Goal: Task Accomplishment & Management: Manage account settings

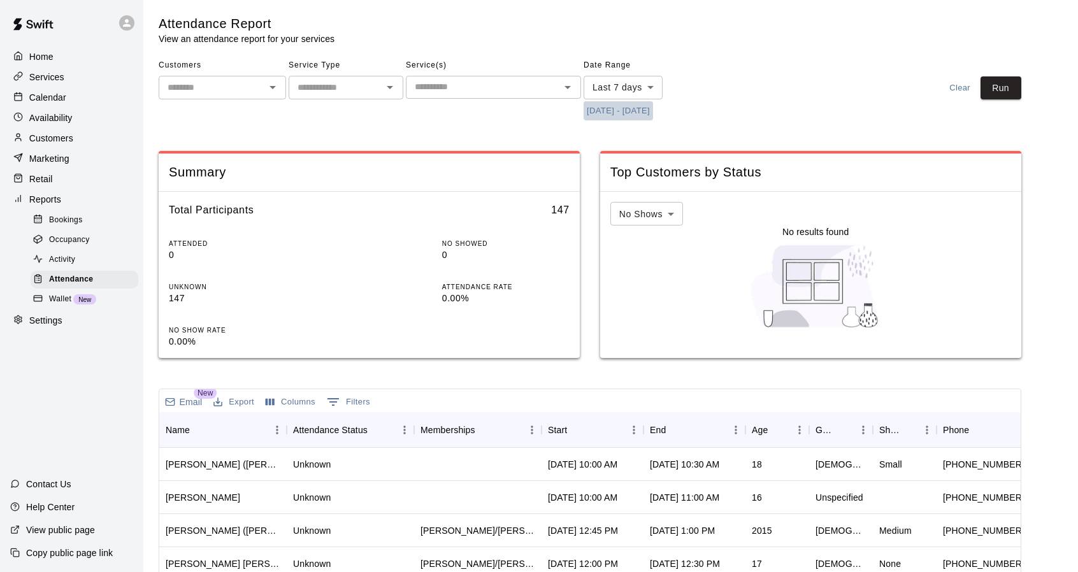
click at [653, 113] on button "[DATE] - [DATE]" at bounding box center [617, 111] width 69 height 20
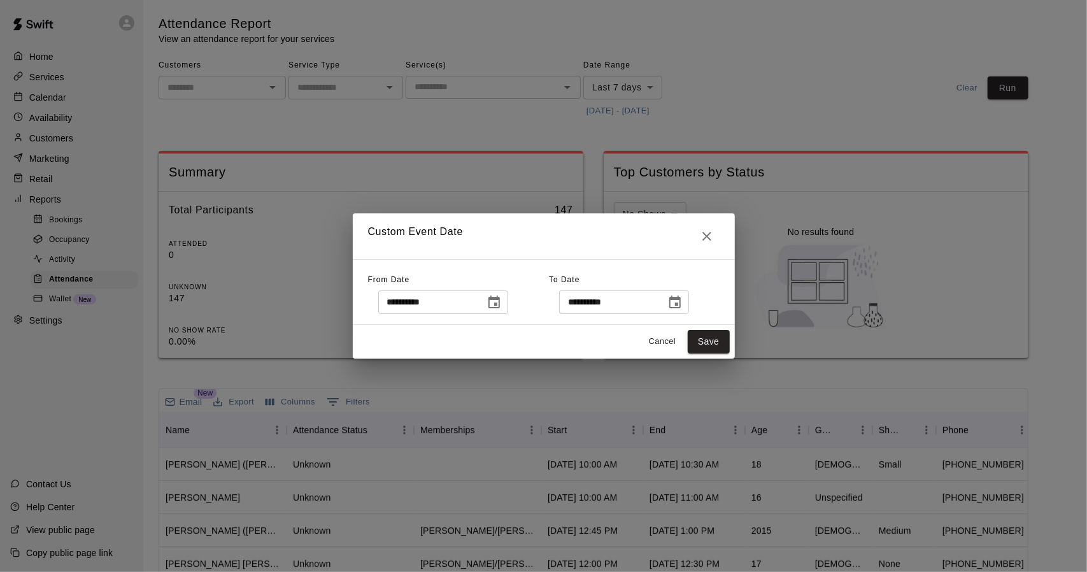
click at [502, 303] on icon "Choose date, selected date is Aug 14, 2025" at bounding box center [494, 302] width 15 height 15
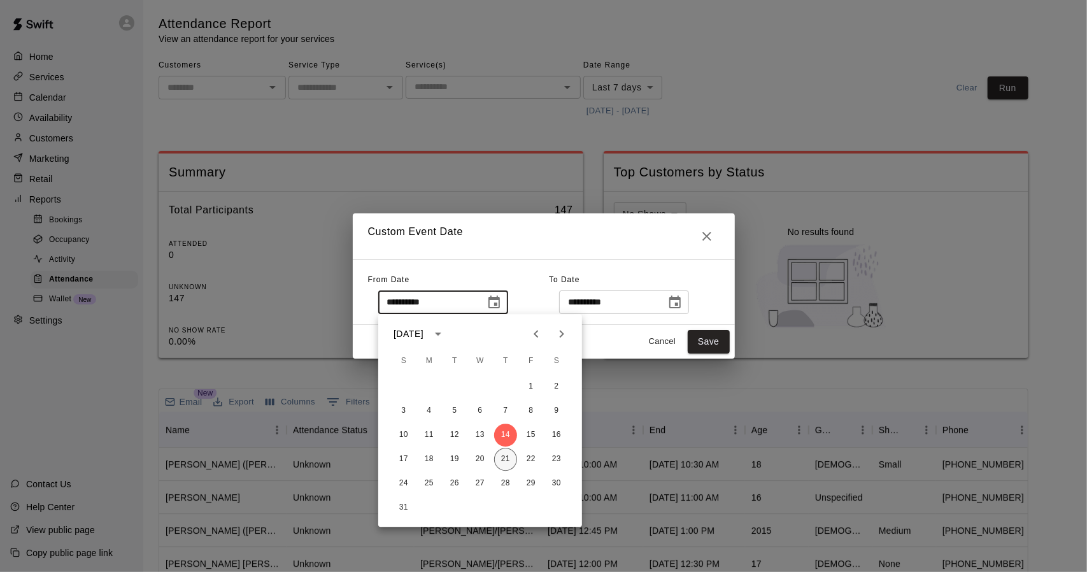
click at [513, 457] on button "21" at bounding box center [505, 459] width 23 height 23
type input "**********"
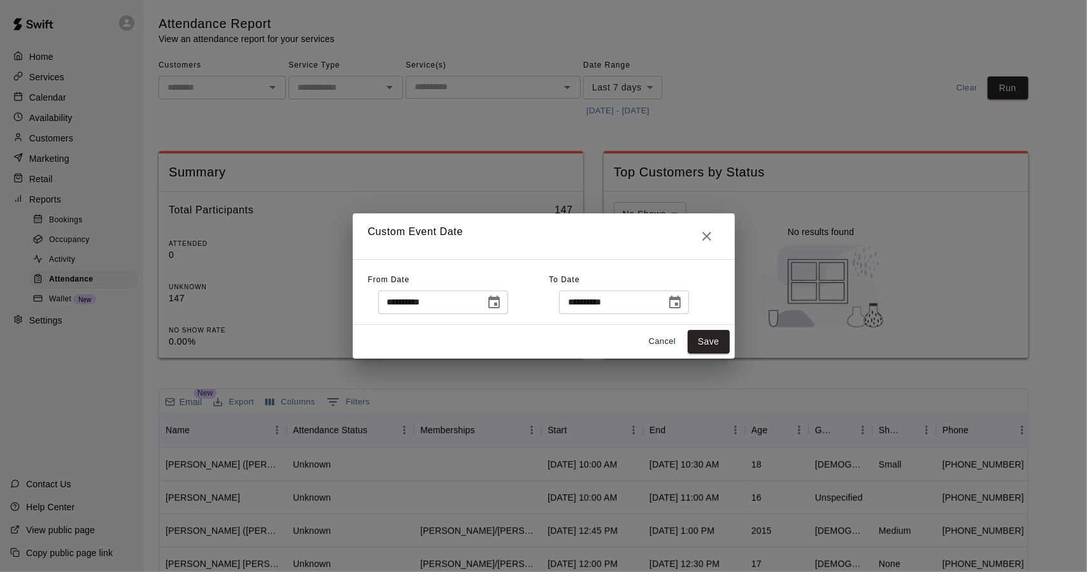
click at [513, 430] on div "1 2 3 4 5 6 7 8 9 10 11 12 13 14 15 16 17 18 19 20 21 22 23 24 25 26 27 28 29 3…" at bounding box center [480, 389] width 153 height 82
click at [713, 334] on button "Save" at bounding box center [709, 342] width 42 height 24
type input "******"
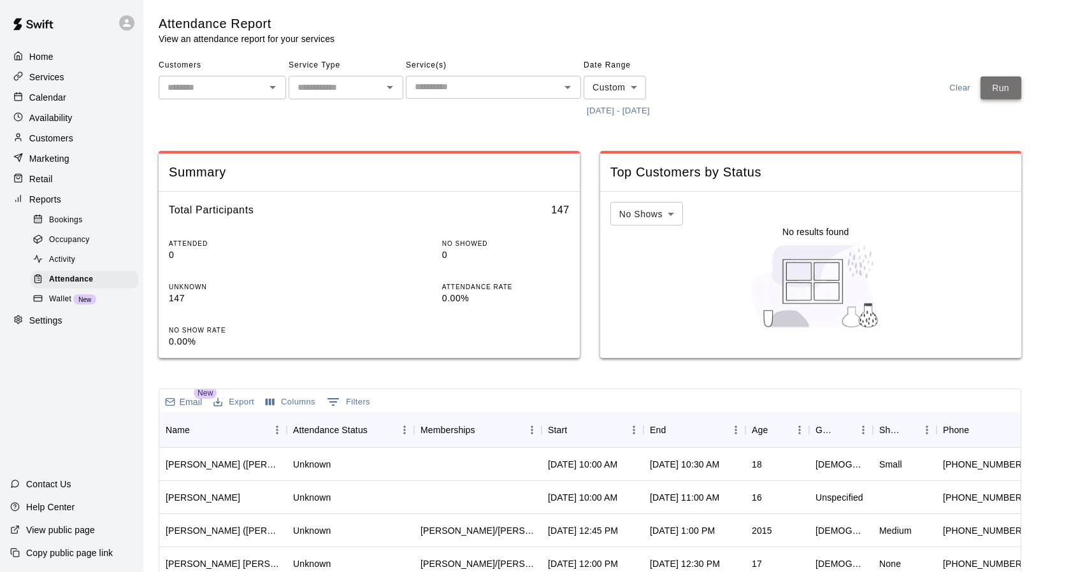
click at [1006, 93] on button "Run" at bounding box center [1000, 88] width 41 height 24
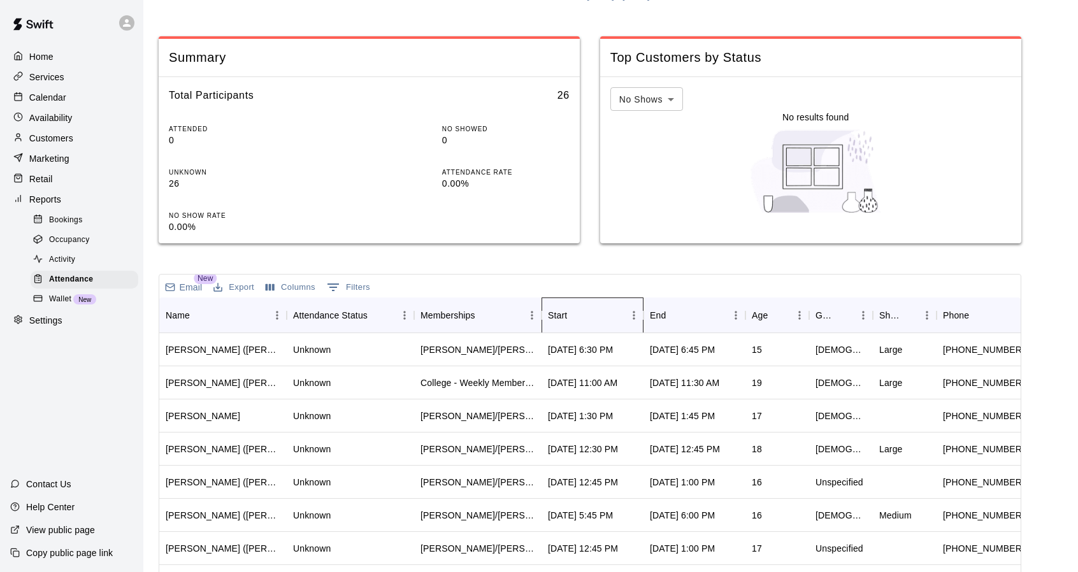
click at [587, 300] on div "Start" at bounding box center [586, 315] width 76 height 36
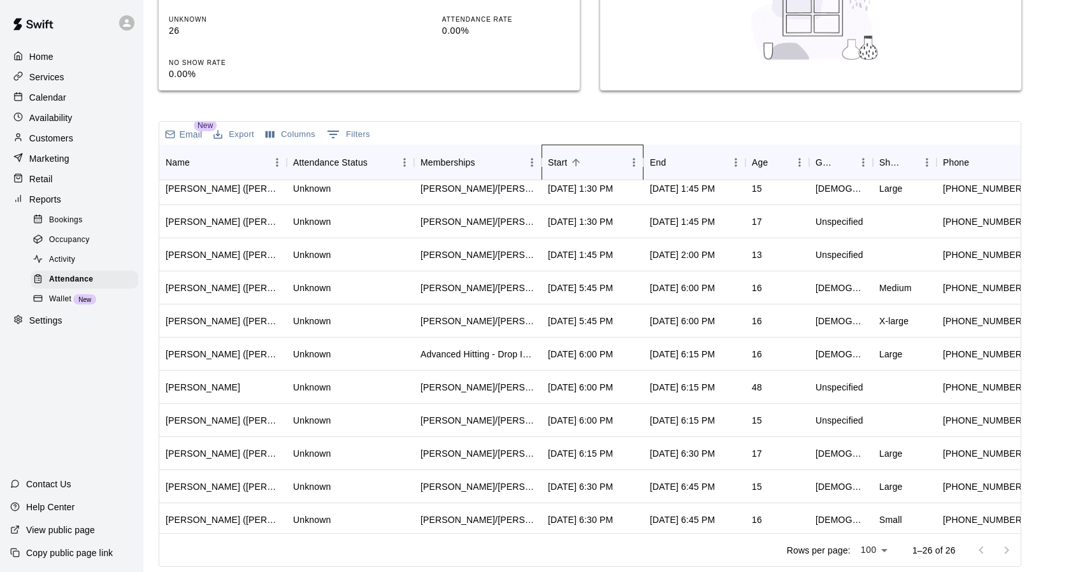
scroll to position [517, 0]
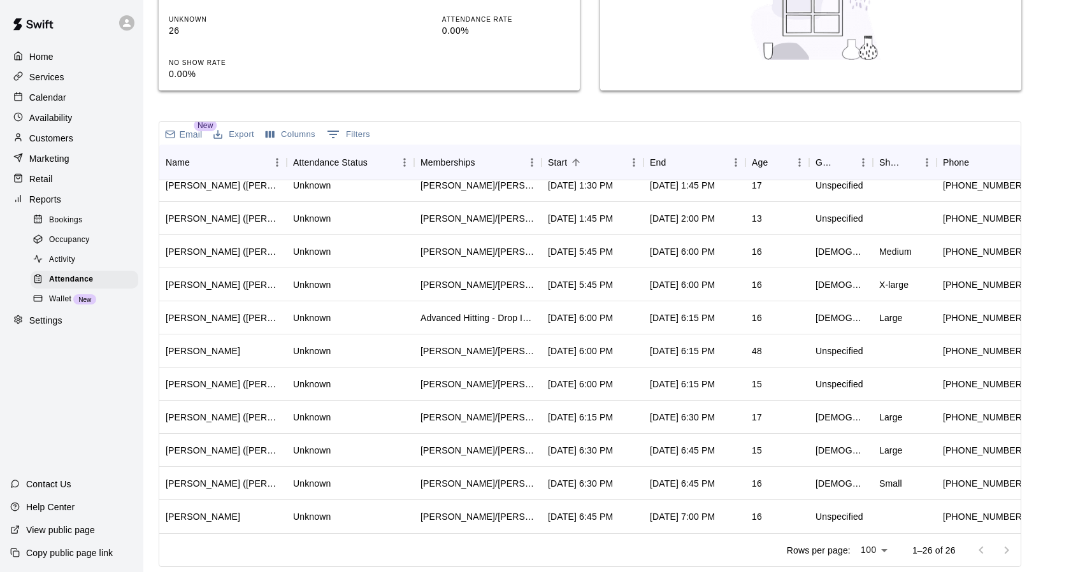
click at [39, 124] on p "Availability" at bounding box center [50, 117] width 43 height 13
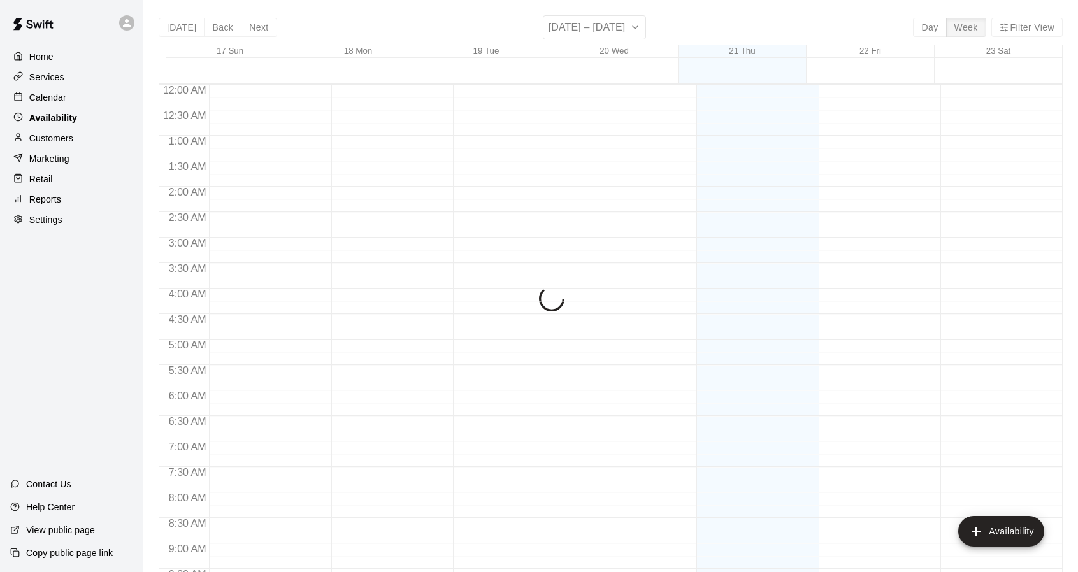
scroll to position [667, 0]
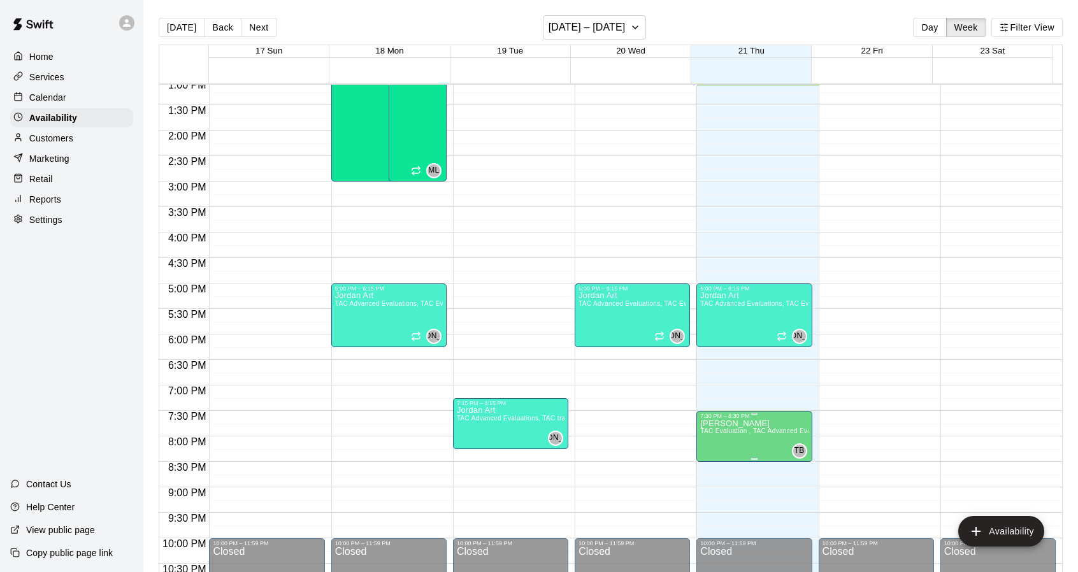
click at [726, 430] on span "TAC Evaluation , TAC Advanced Evaluations" at bounding box center [767, 430] width 134 height 7
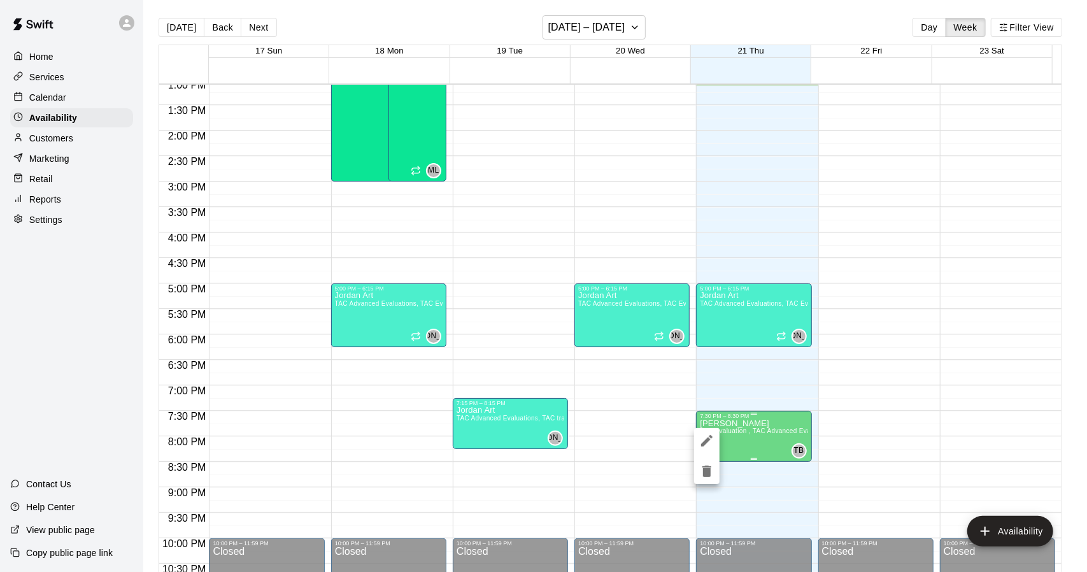
click at [726, 430] on div at bounding box center [543, 286] width 1087 height 572
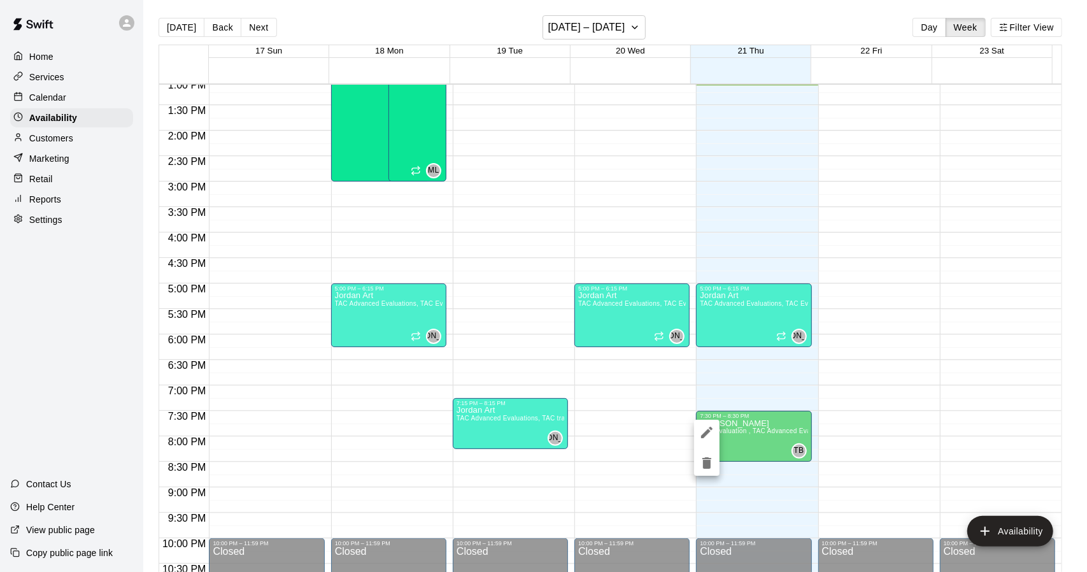
click at [73, 98] on div at bounding box center [543, 286] width 1087 height 572
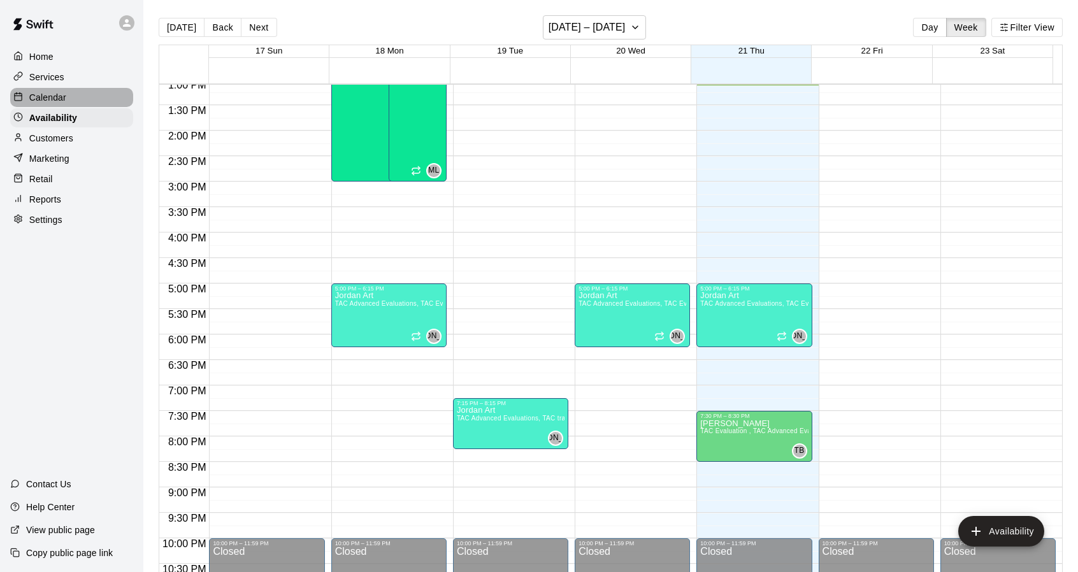
click at [50, 97] on p "Calendar" at bounding box center [47, 97] width 37 height 13
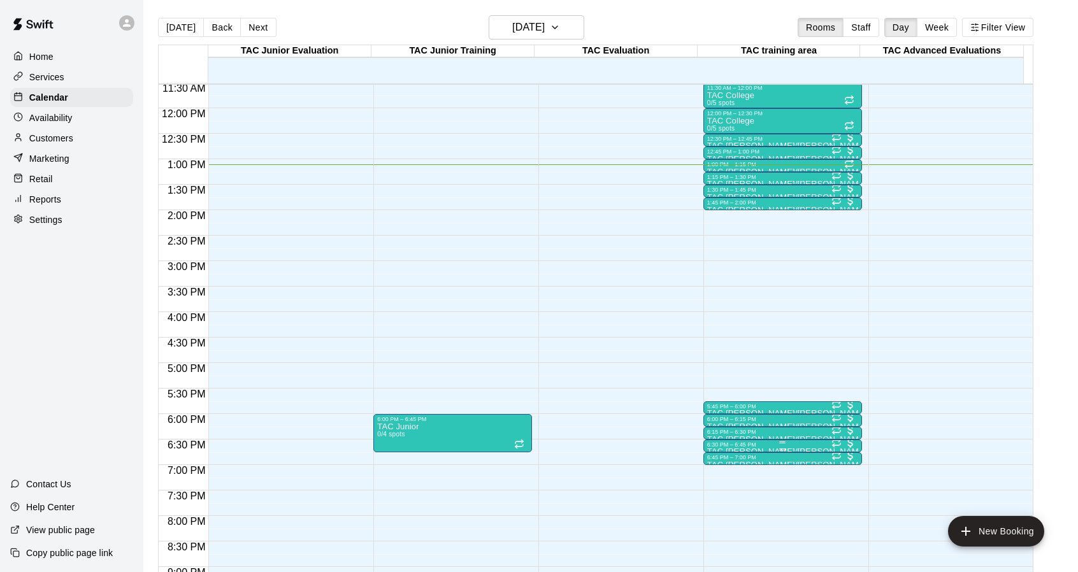
scroll to position [587, 0]
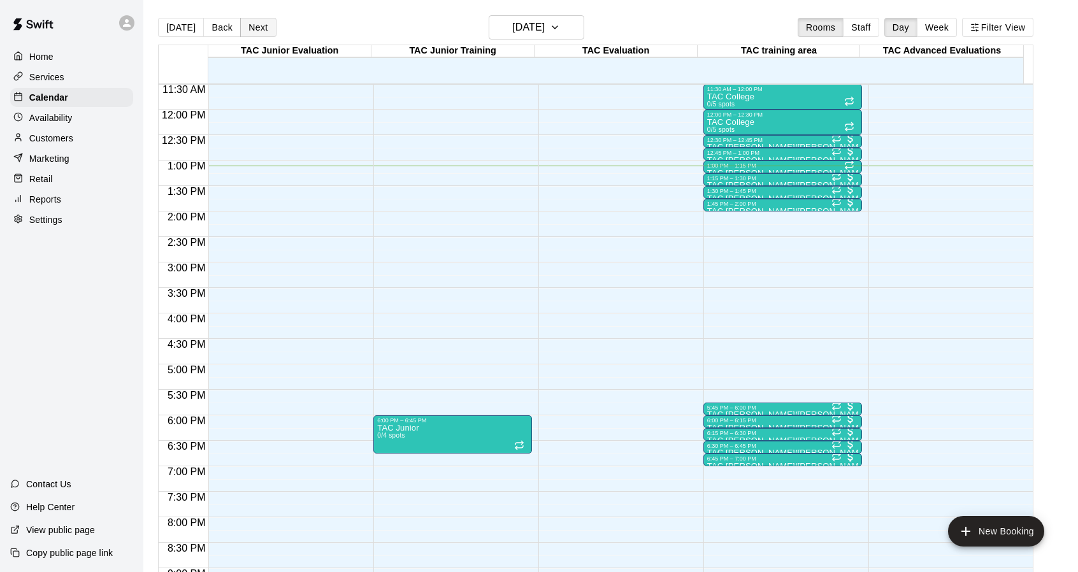
click at [262, 33] on button "Next" at bounding box center [258, 27] width 36 height 19
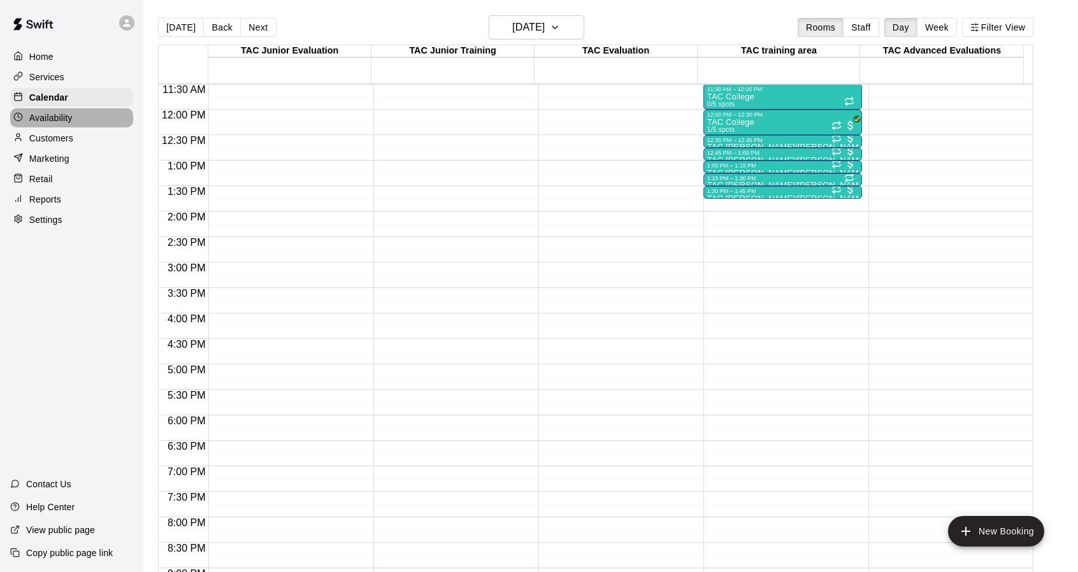
click at [78, 114] on div "Availability" at bounding box center [71, 117] width 123 height 19
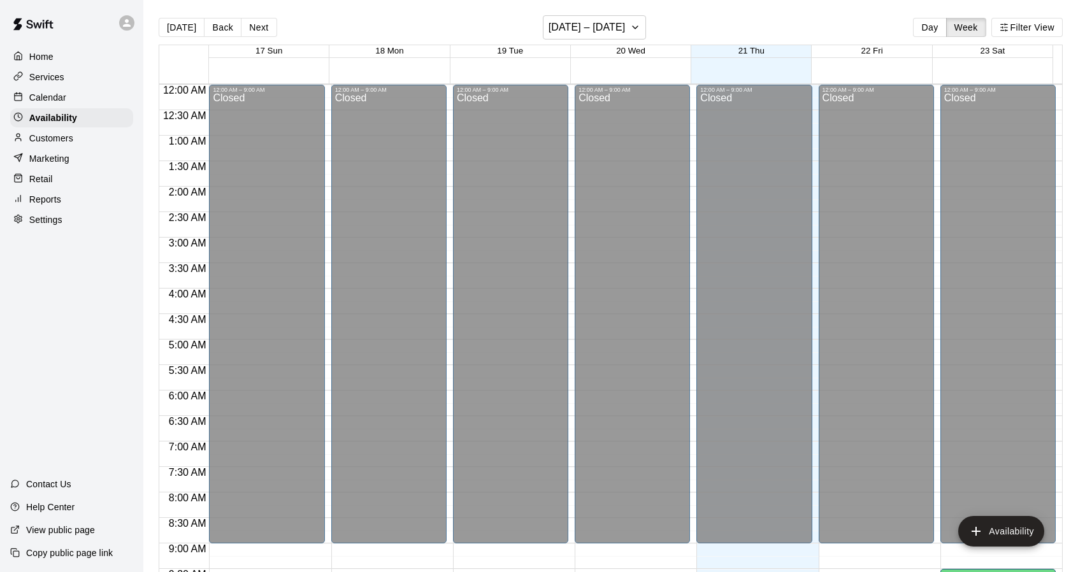
scroll to position [668, 0]
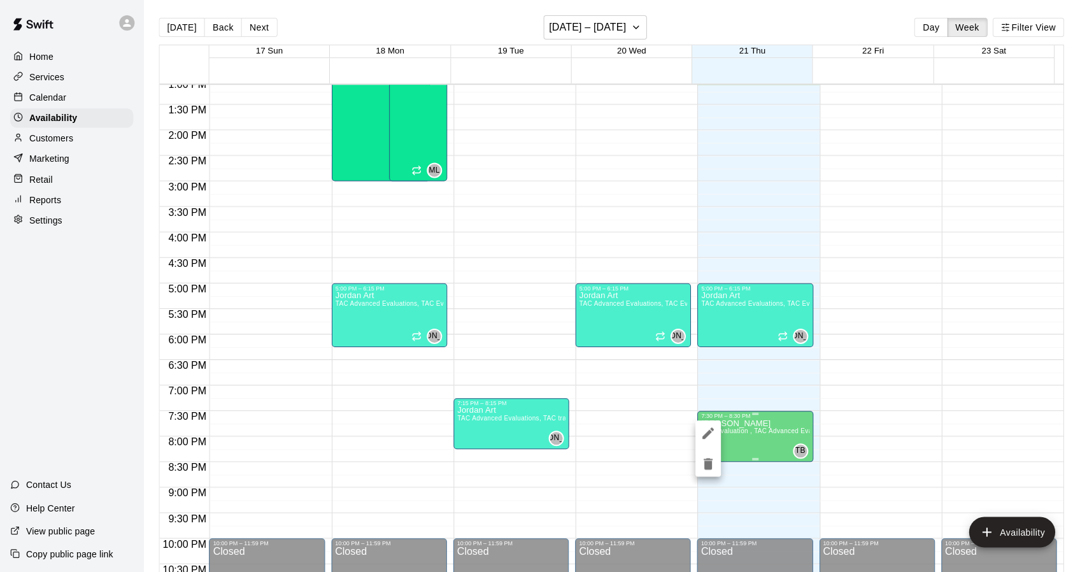
click at [759, 444] on div at bounding box center [543, 286] width 1087 height 572
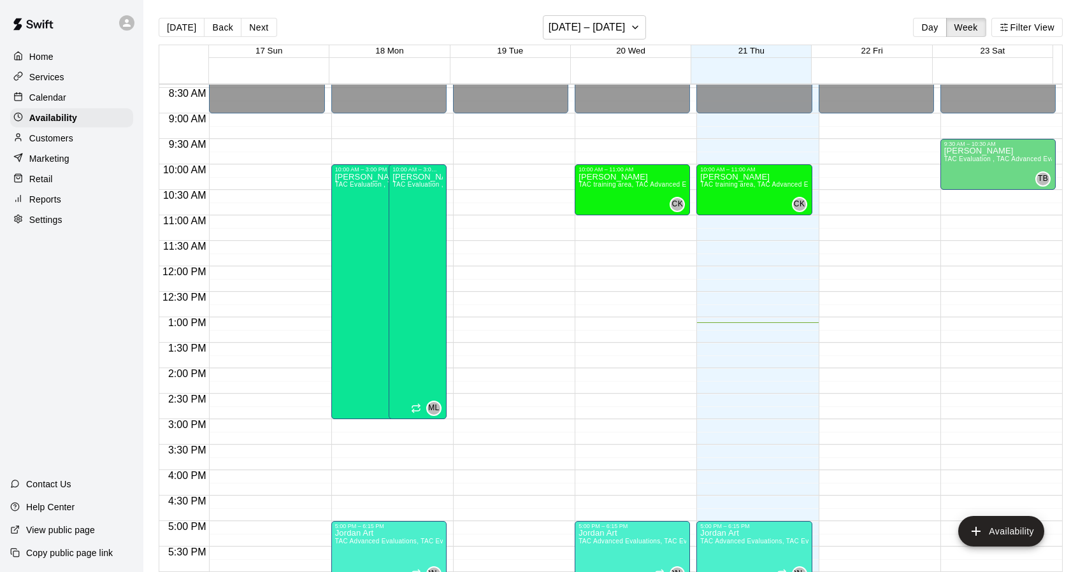
scroll to position [721, 0]
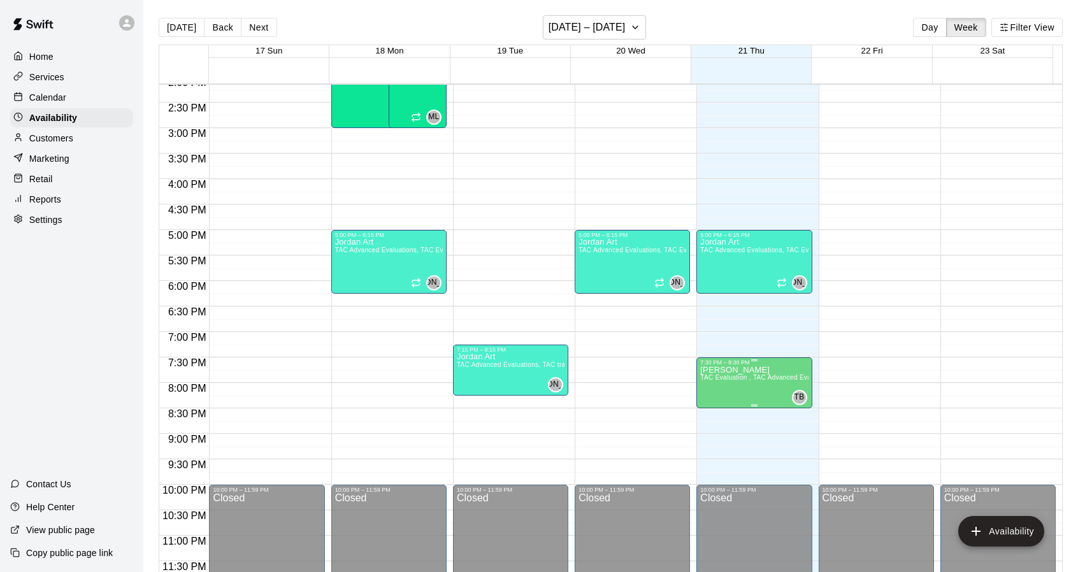
click at [762, 377] on span "TAC Evaluation , TAC Advanced Evaluations" at bounding box center [767, 377] width 134 height 7
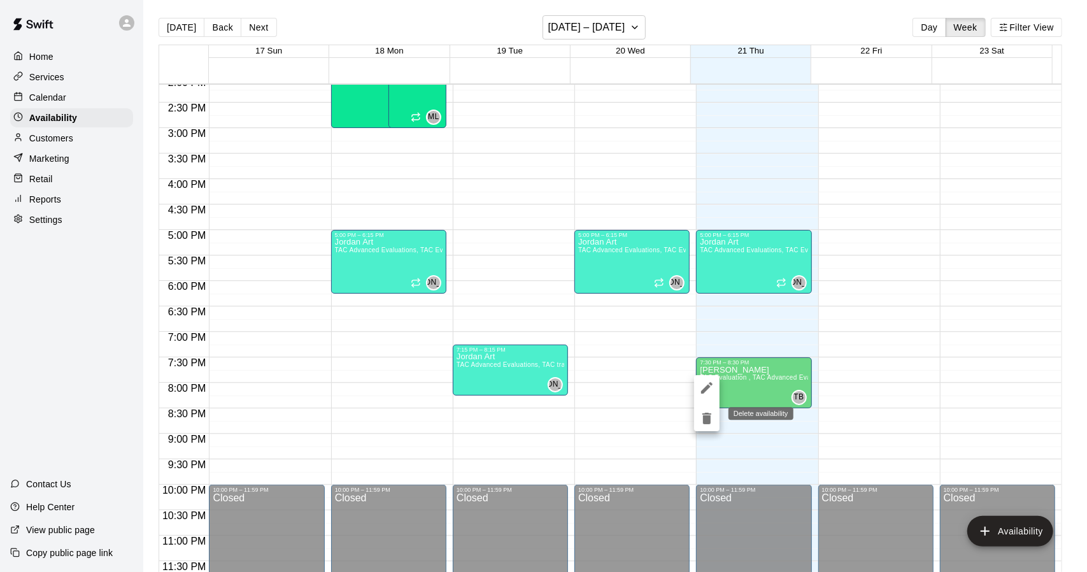
click at [703, 418] on icon "delete" at bounding box center [706, 418] width 9 height 11
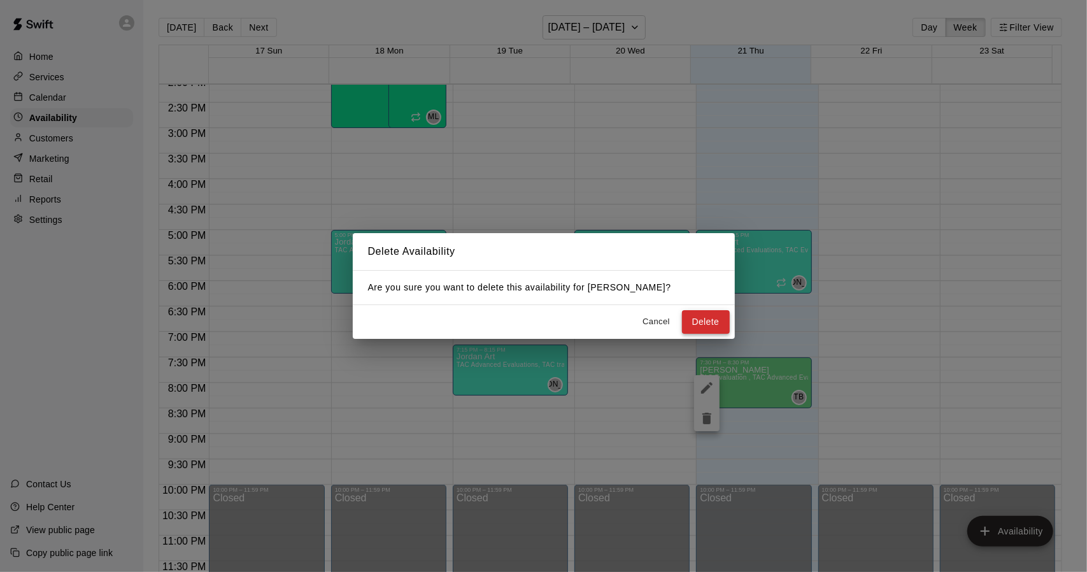
click at [709, 319] on button "Delete" at bounding box center [706, 322] width 48 height 24
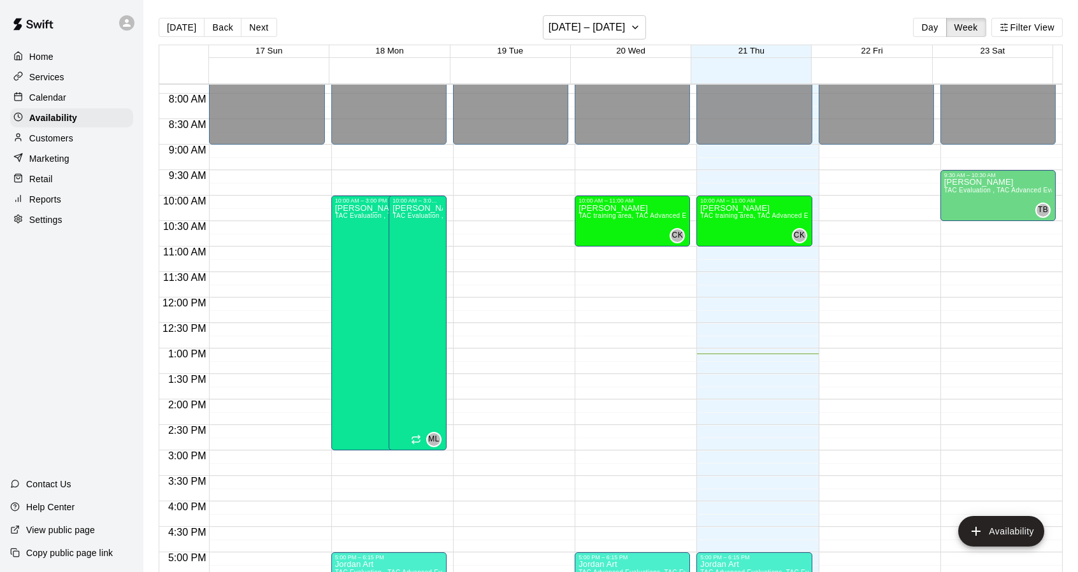
scroll to position [398, 0]
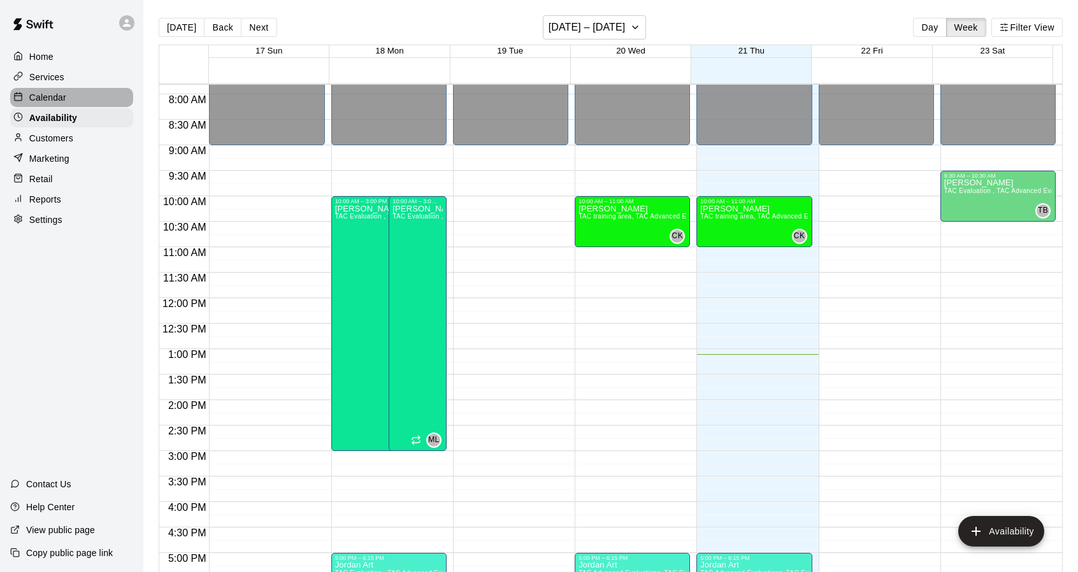
click at [51, 101] on p "Calendar" at bounding box center [47, 97] width 37 height 13
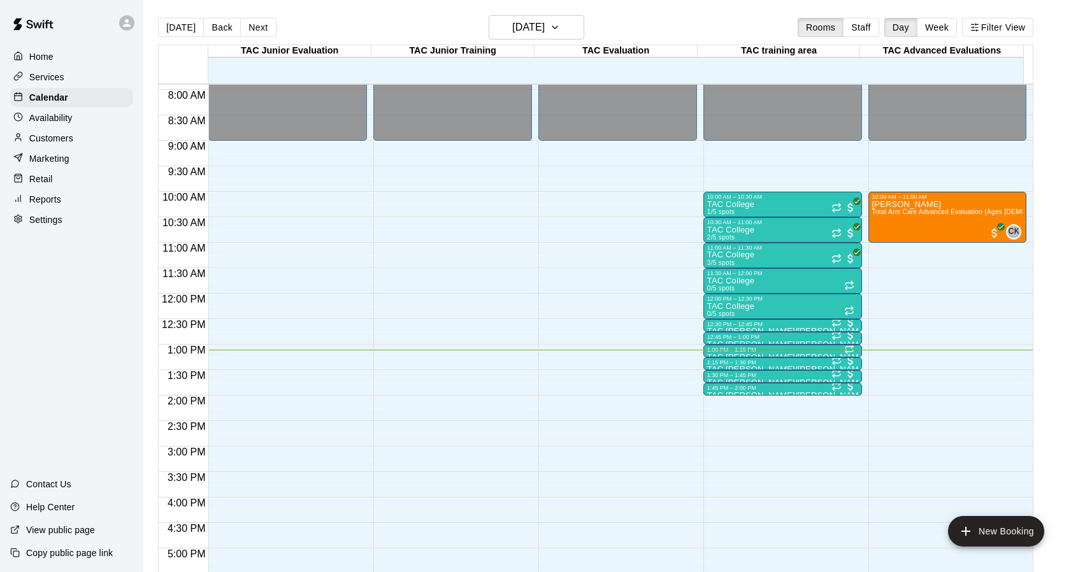
scroll to position [397, 0]
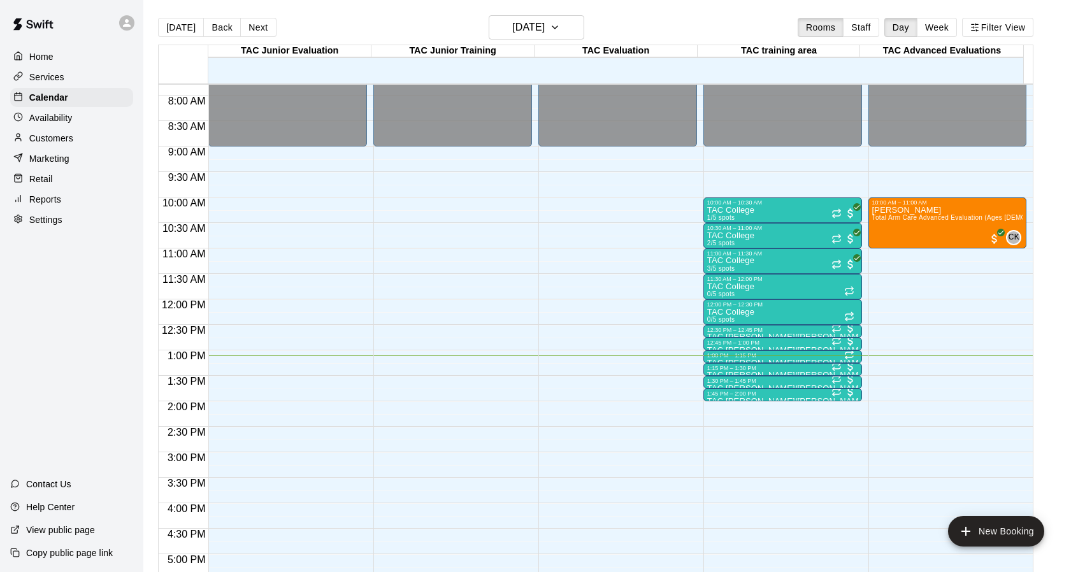
click at [329, 189] on div "12:00 AM – 9:00 AM Closed 10:00 PM – 11:59 PM Closed" at bounding box center [287, 299] width 159 height 1223
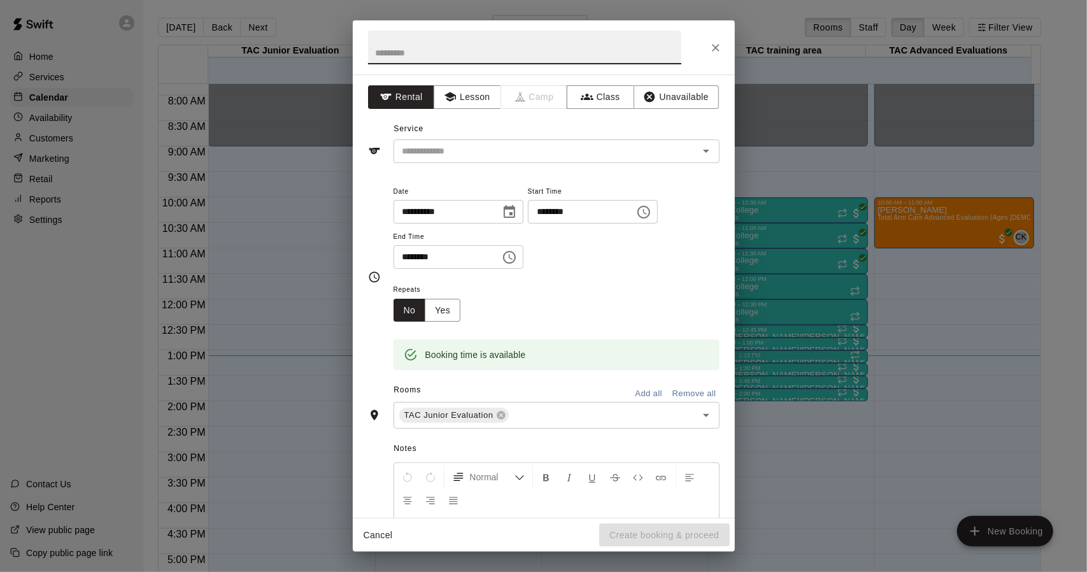
click at [713, 48] on icon "Close" at bounding box center [715, 47] width 13 height 13
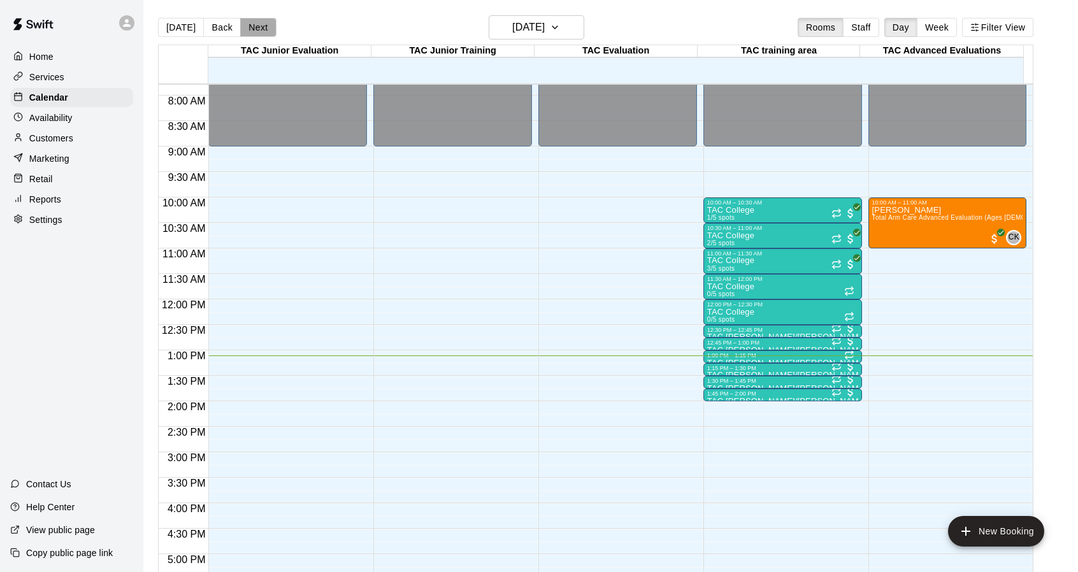
click at [251, 31] on button "Next" at bounding box center [258, 27] width 36 height 19
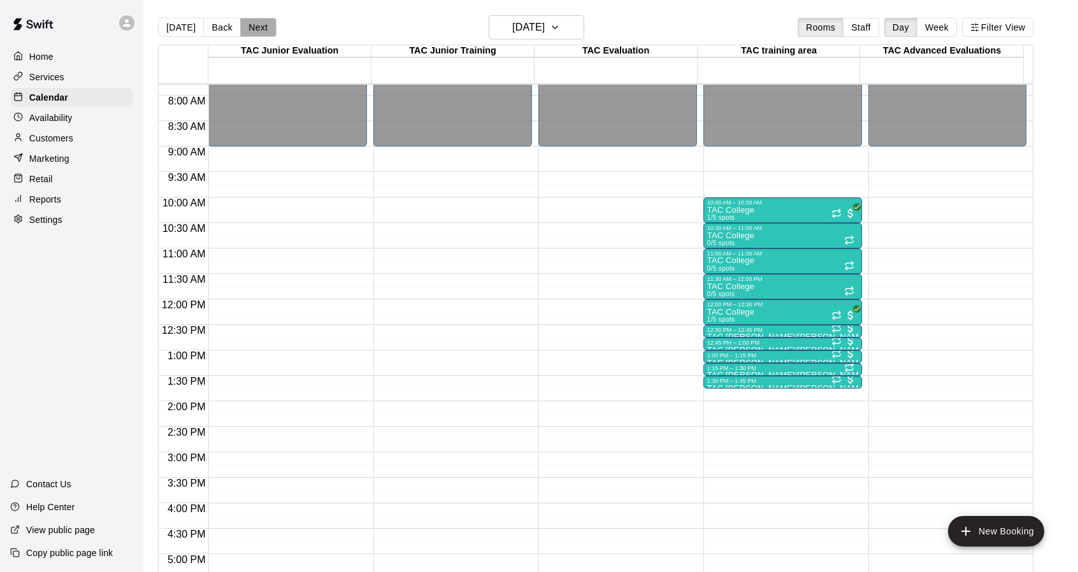
click at [253, 28] on button "Next" at bounding box center [258, 27] width 36 height 19
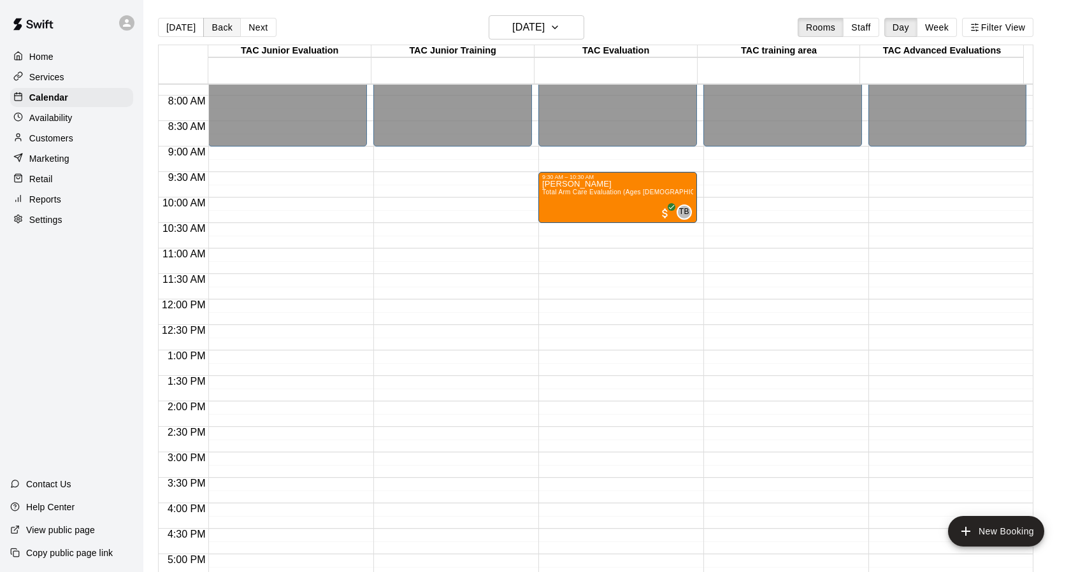
click at [218, 28] on button "Back" at bounding box center [222, 27] width 38 height 19
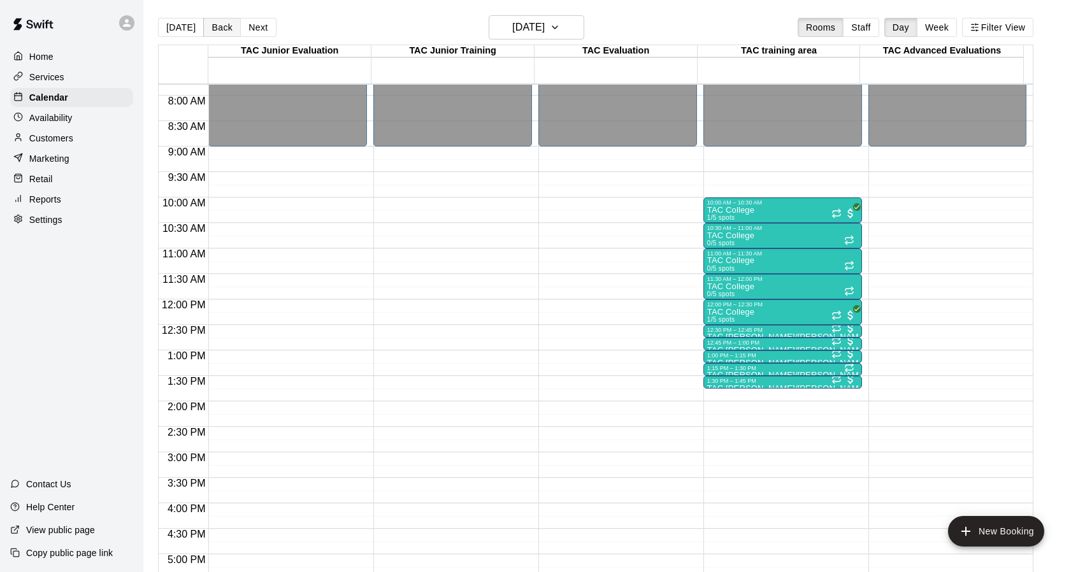
click at [218, 28] on button "Back" at bounding box center [222, 27] width 38 height 19
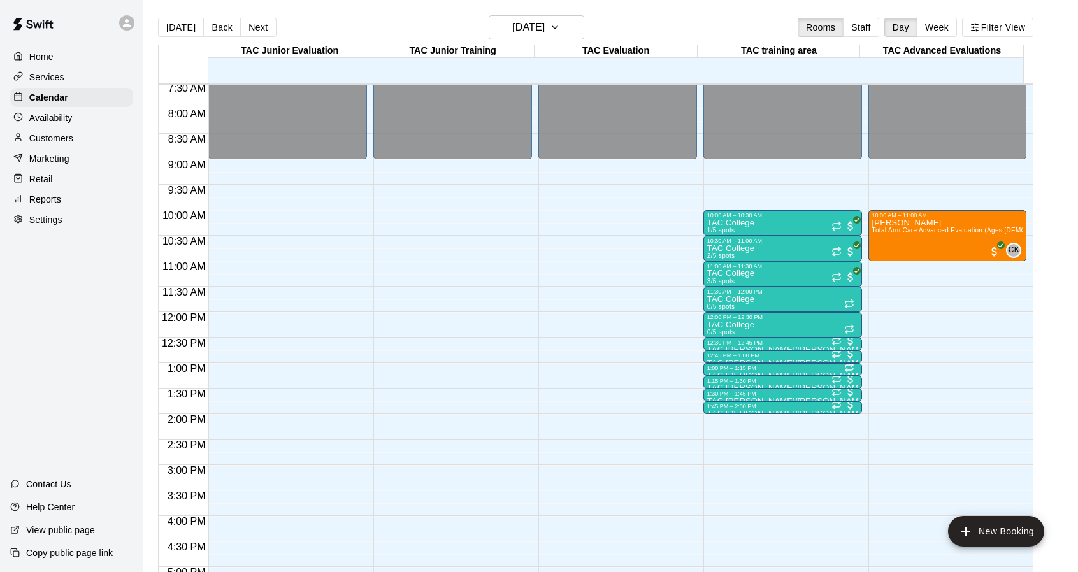
scroll to position [371, 0]
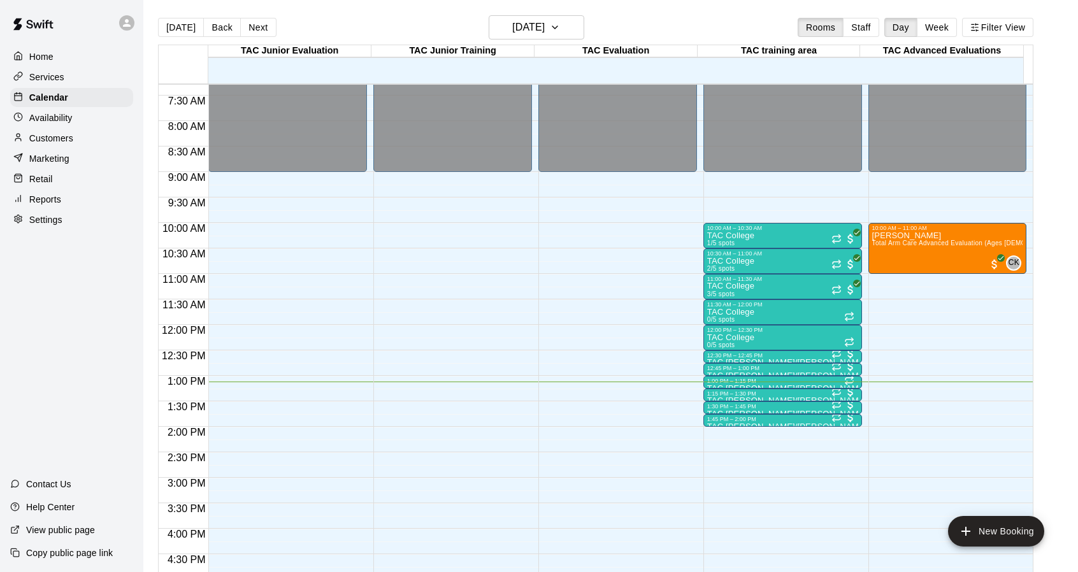
click at [61, 118] on p "Availability" at bounding box center [50, 117] width 43 height 13
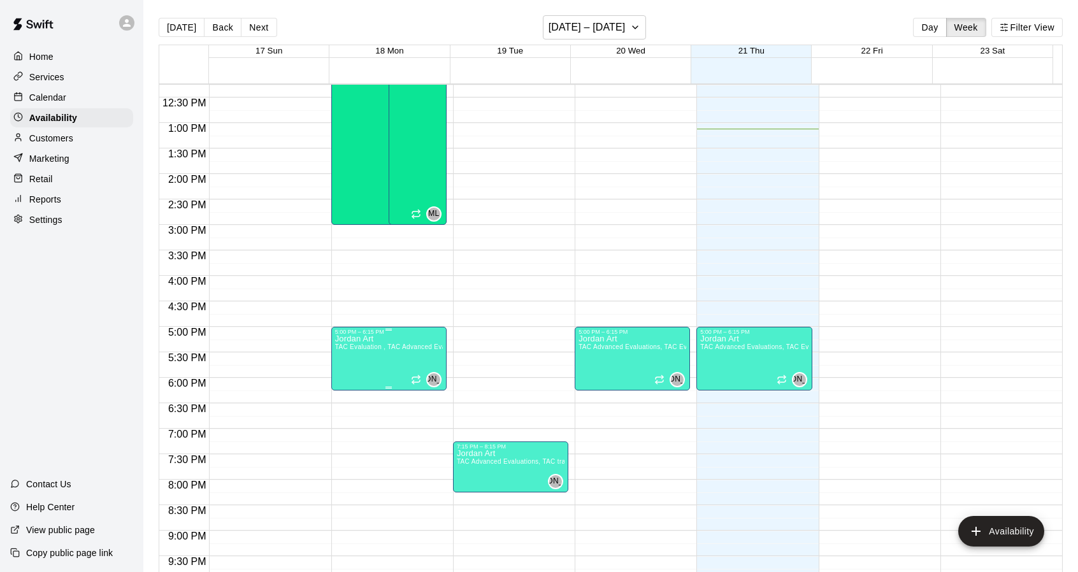
scroll to position [623, 0]
click at [266, 25] on button "Next" at bounding box center [259, 27] width 36 height 19
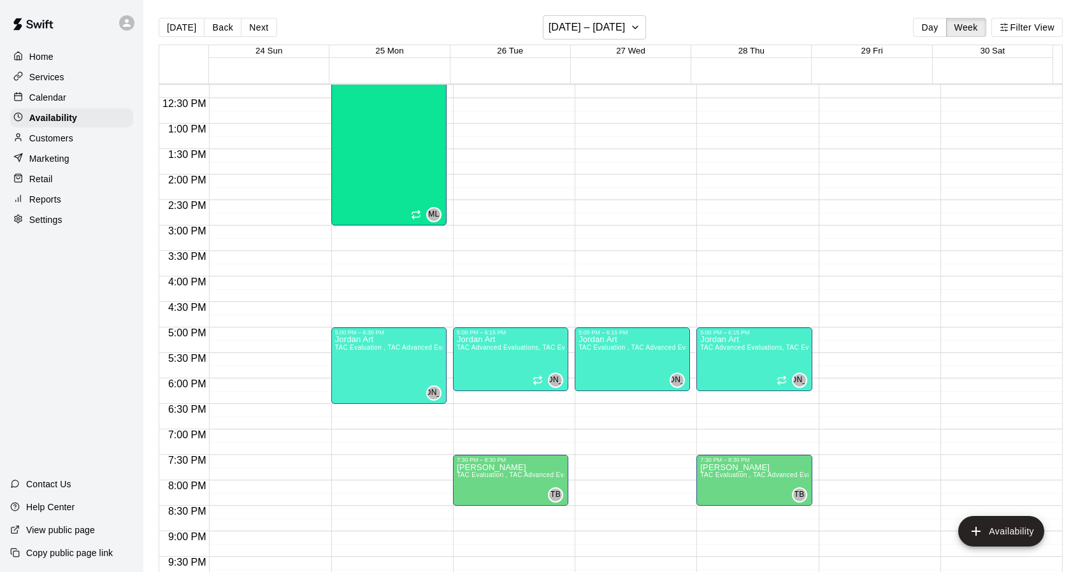
scroll to position [441, 0]
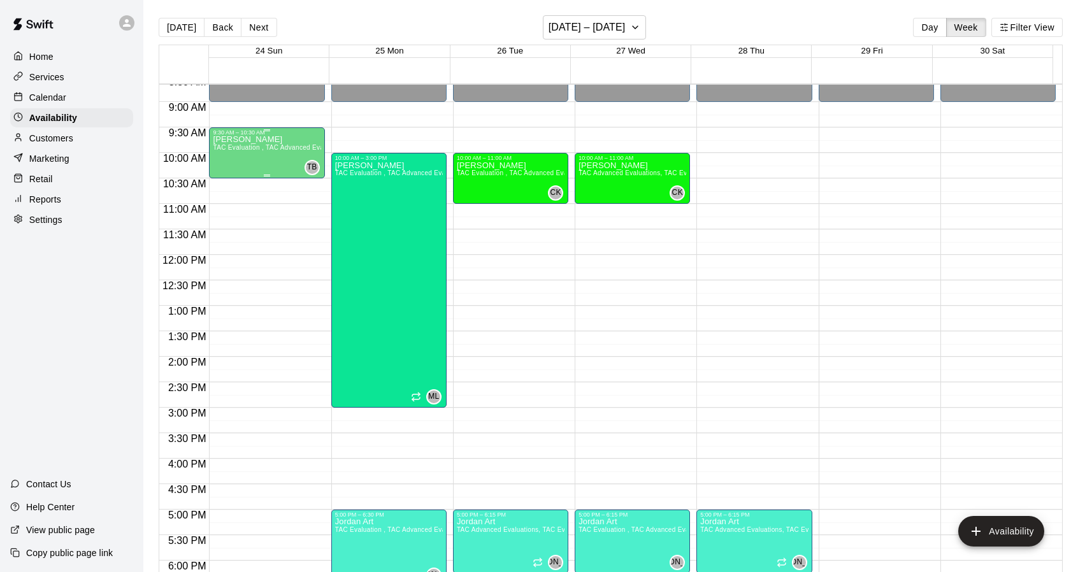
click at [276, 151] on span "TAC Evaluation , TAC Advanced Evaluations" at bounding box center [280, 147] width 134 height 7
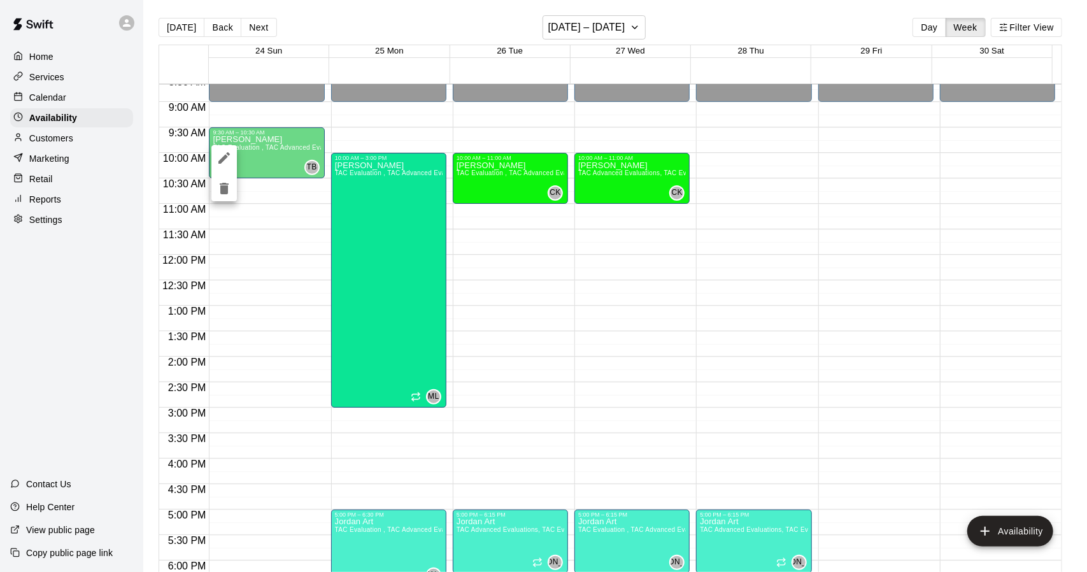
click at [794, 295] on div at bounding box center [543, 286] width 1087 height 572
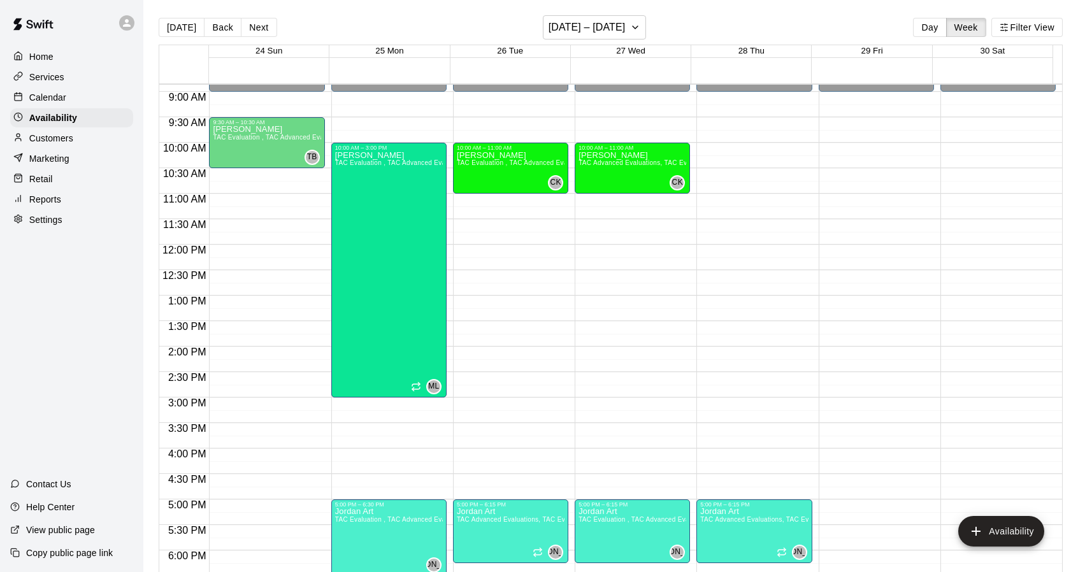
scroll to position [455, 0]
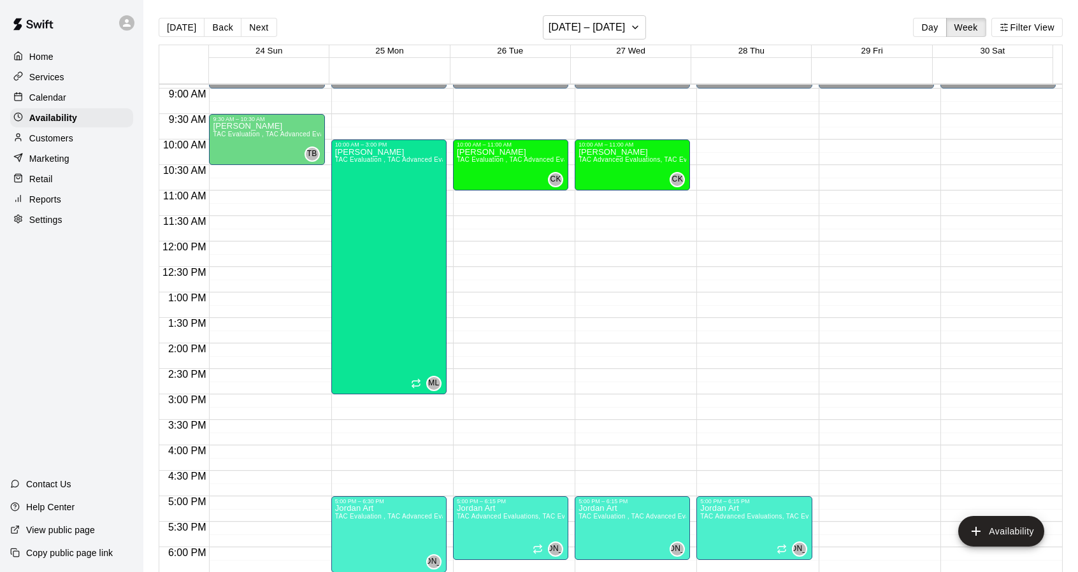
drag, startPoint x: 497, startPoint y: 127, endPoint x: 657, endPoint y: 468, distance: 376.4
click at [657, 468] on div "12:00 AM 12:30 AM 1:00 AM 1:30 AM 2:00 AM 2:30 AM 3:00 AM 3:30 AM 4:00 AM 4:30 …" at bounding box center [610, 334] width 902 height 503
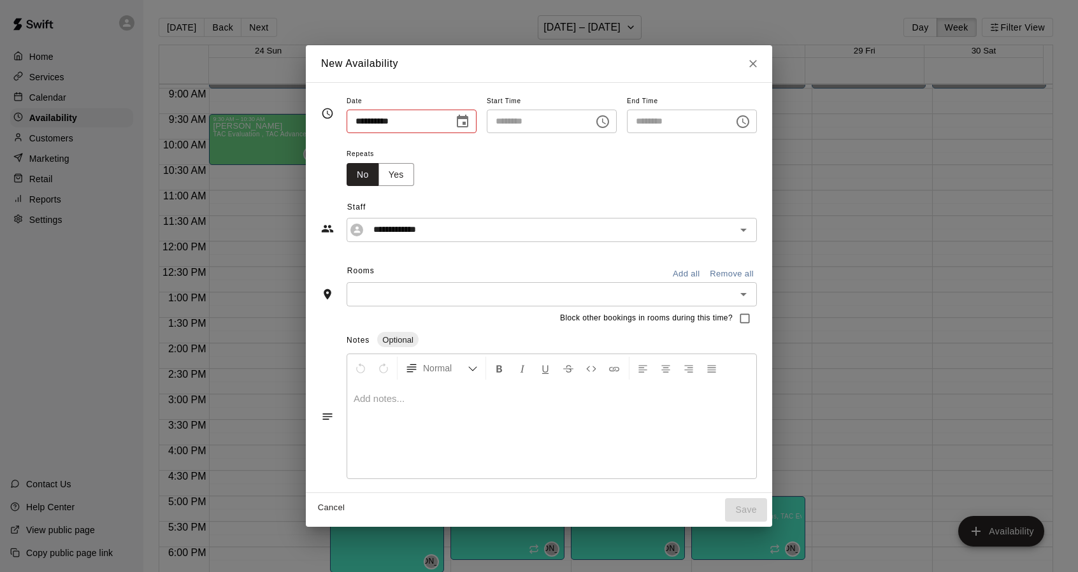
type input "**********"
type input "********"
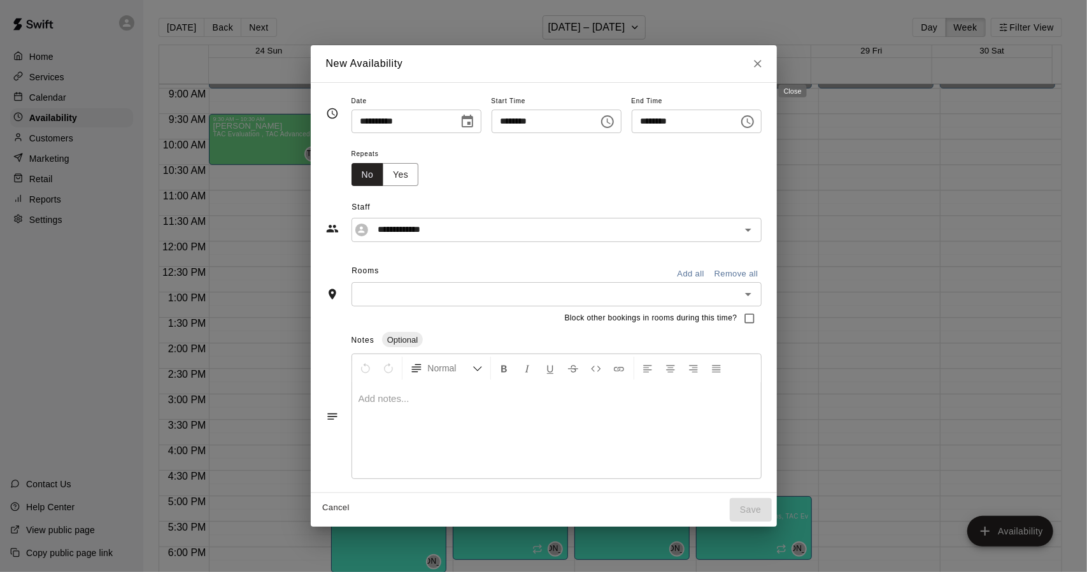
click at [764, 60] on icon "Close" at bounding box center [757, 63] width 13 height 13
type input "**********"
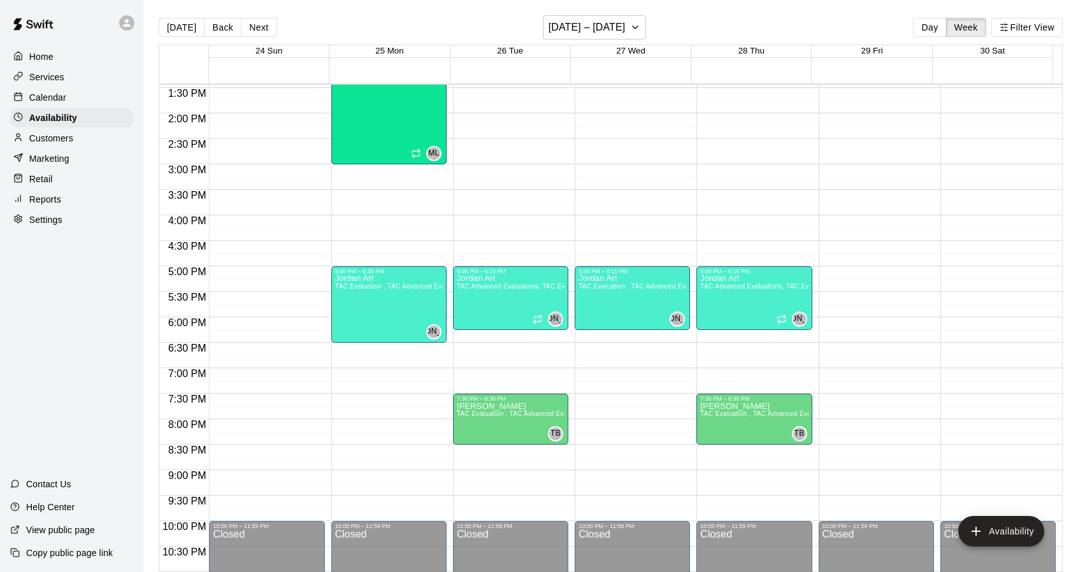
scroll to position [685, 0]
